Goal: Check status: Check status

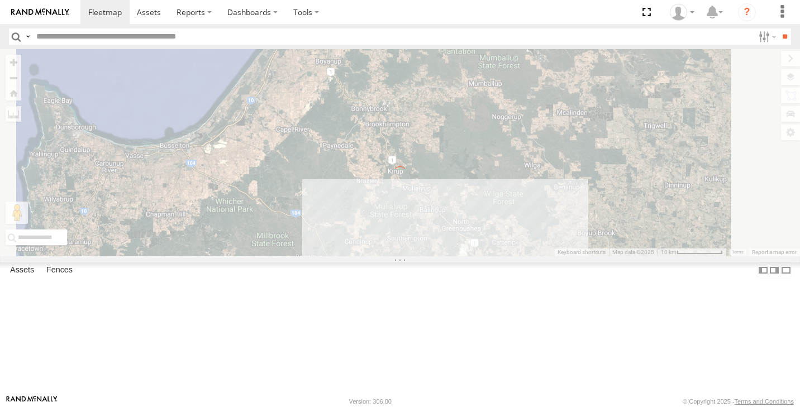
select select "**********"
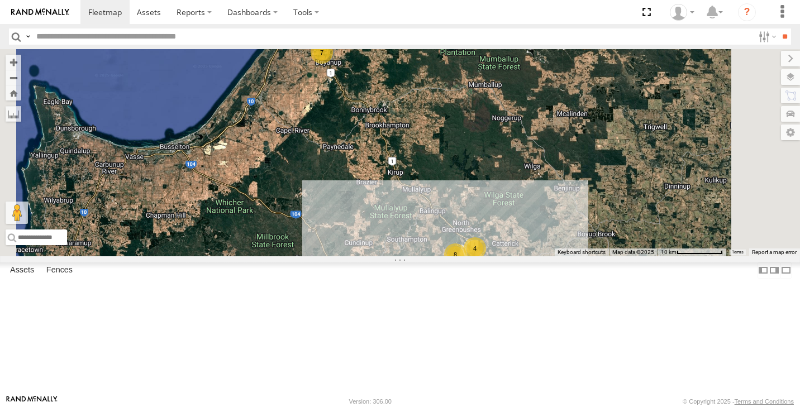
click at [466, 266] on div "8" at bounding box center [455, 255] width 22 height 22
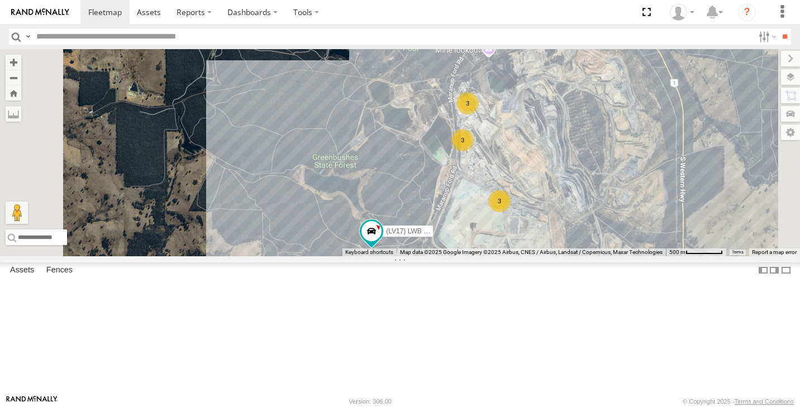
click at [511, 212] on div "3" at bounding box center [499, 201] width 22 height 22
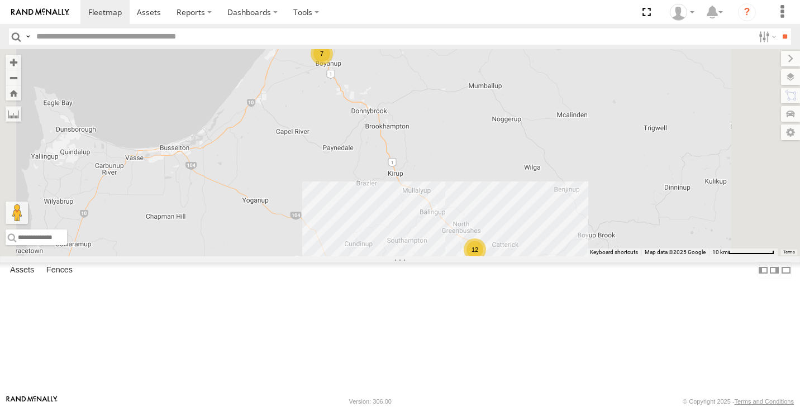
click at [486, 261] on div "12" at bounding box center [475, 249] width 22 height 22
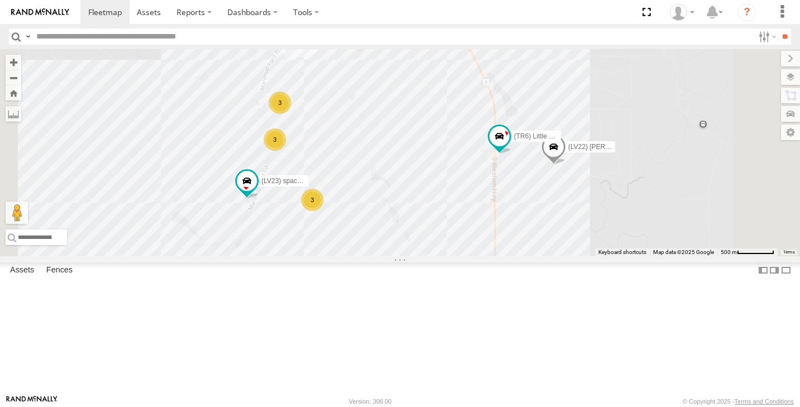
click at [323, 211] on div "3" at bounding box center [312, 200] width 22 height 22
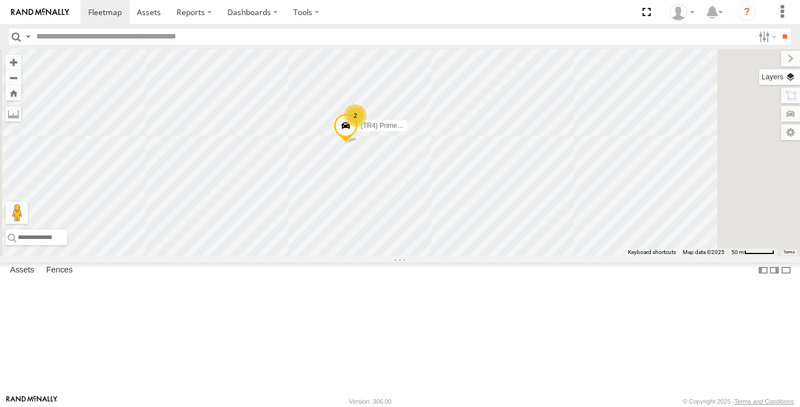
click at [789, 77] on label at bounding box center [779, 77] width 41 height 16
click at [0, 0] on label at bounding box center [0, 0] width 0 height 0
click at [0, 0] on span "Satellite + Roadmap" at bounding box center [0, 0] width 0 height 0
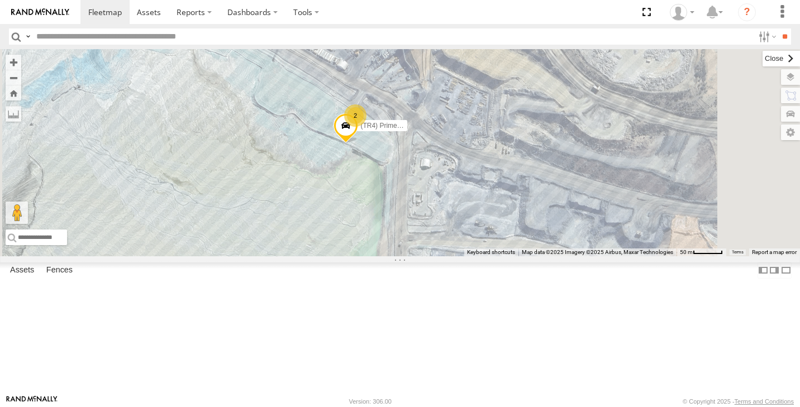
click at [762, 55] on label at bounding box center [780, 59] width 37 height 16
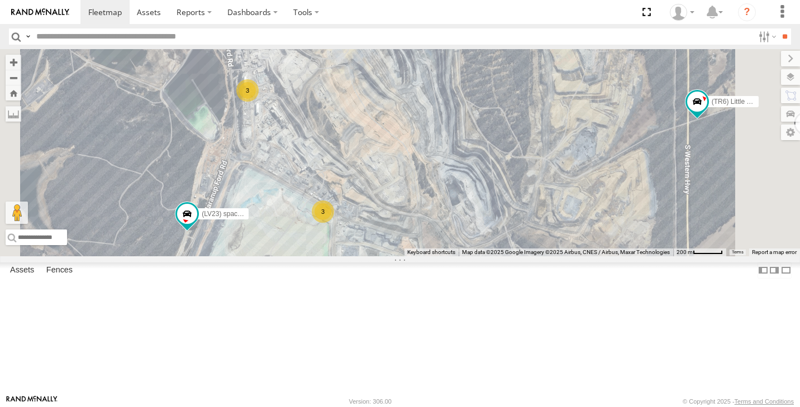
drag, startPoint x: 418, startPoint y: 120, endPoint x: 390, endPoint y: 174, distance: 60.7
click at [390, 174] on div "(TR6) Little Tipper (LV22) [PERSON_NAME] (LV23) space cab triton 3 3 (WC01) Wat…" at bounding box center [400, 152] width 800 height 207
